Goal: Task Accomplishment & Management: Use online tool/utility

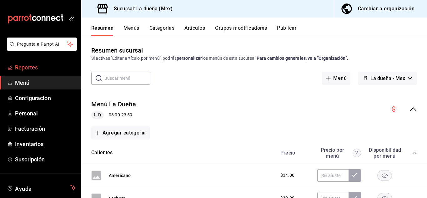
click at [28, 69] on span "Reportes" at bounding box center [45, 67] width 61 height 8
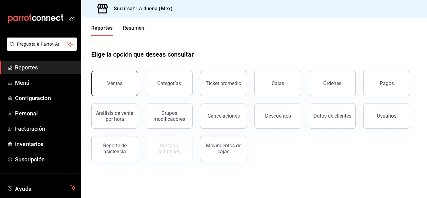
click at [112, 84] on div "Ventas" at bounding box center [114, 83] width 15 height 6
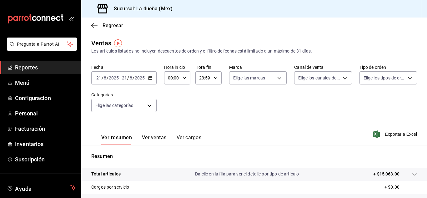
click at [32, 67] on span "Reportes" at bounding box center [45, 67] width 61 height 8
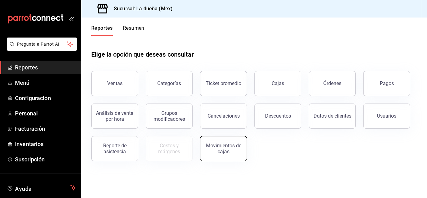
click at [221, 147] on div "Movimientos de cajas" at bounding box center [223, 149] width 39 height 12
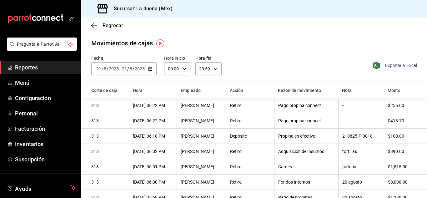
click at [397, 66] on span "Exportar a Excel" at bounding box center [395, 66] width 43 height 8
